Goal: Find contact information: Find contact information

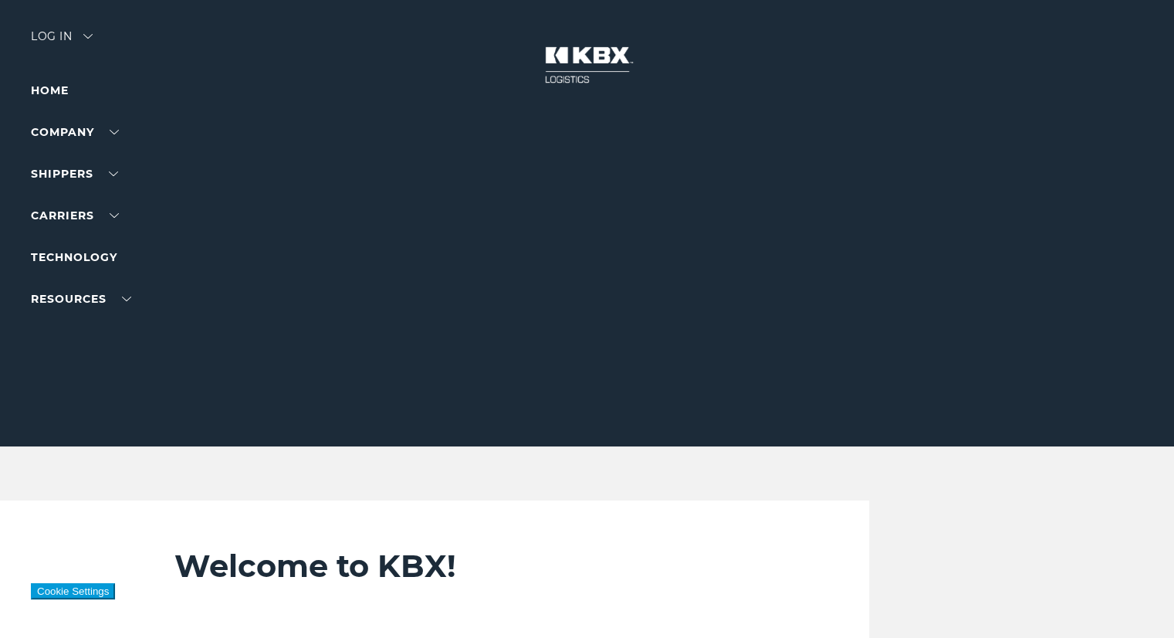
click at [82, 197] on link "Contact Us" at bounding box center [66, 191] width 70 height 12
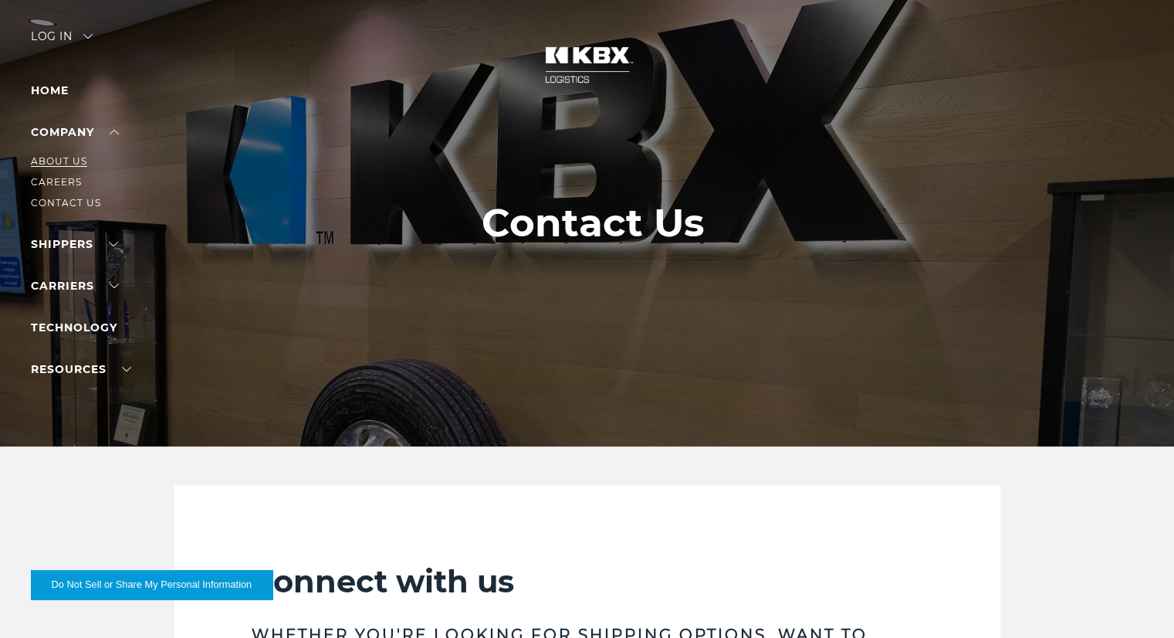
click at [68, 161] on link "About Us" at bounding box center [59, 161] width 56 height 12
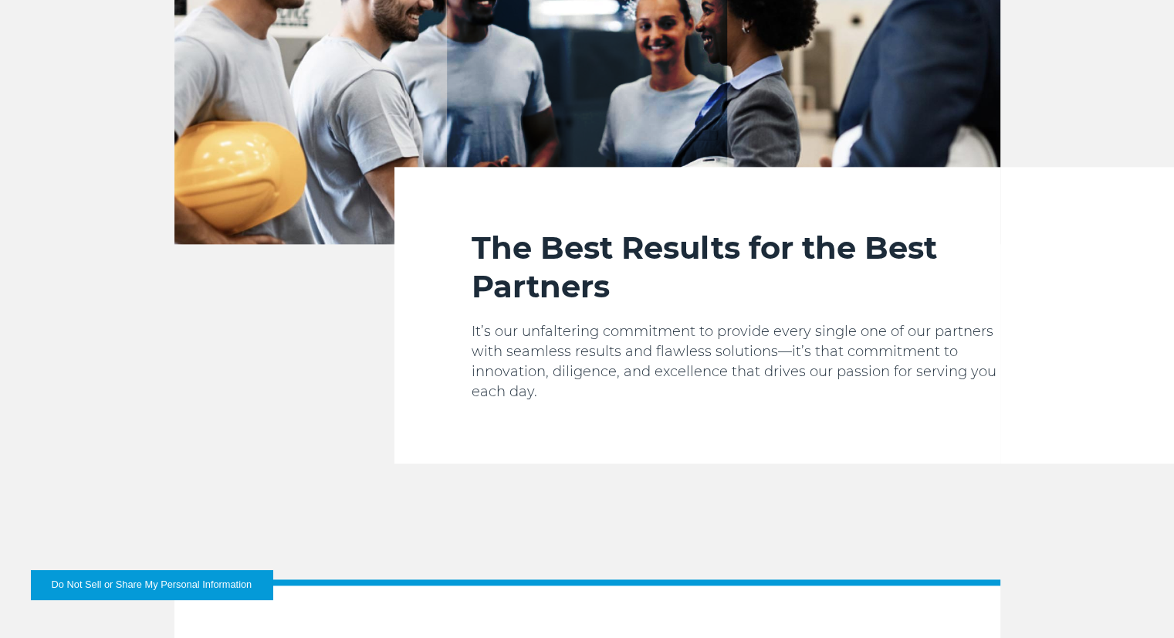
scroll to position [2445, 0]
